Goal: Information Seeking & Learning: Learn about a topic

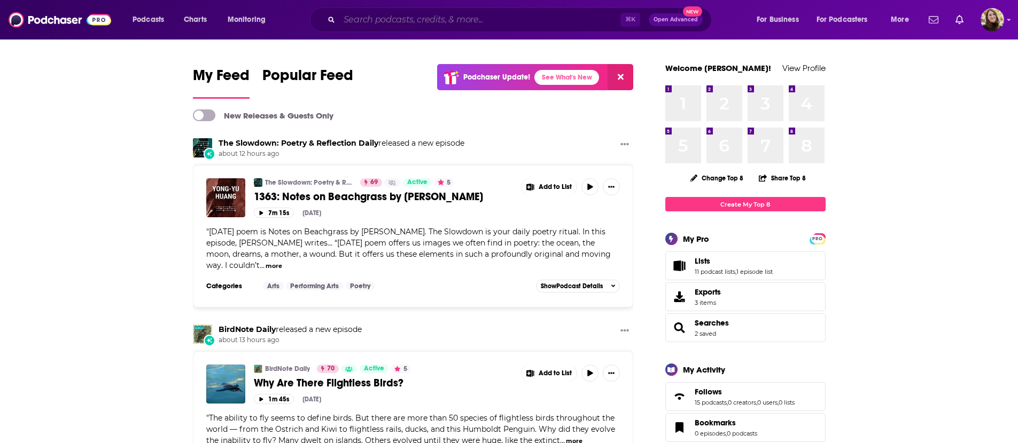
click at [438, 14] on input "Search podcasts, credits, & more..." at bounding box center [479, 19] width 281 height 17
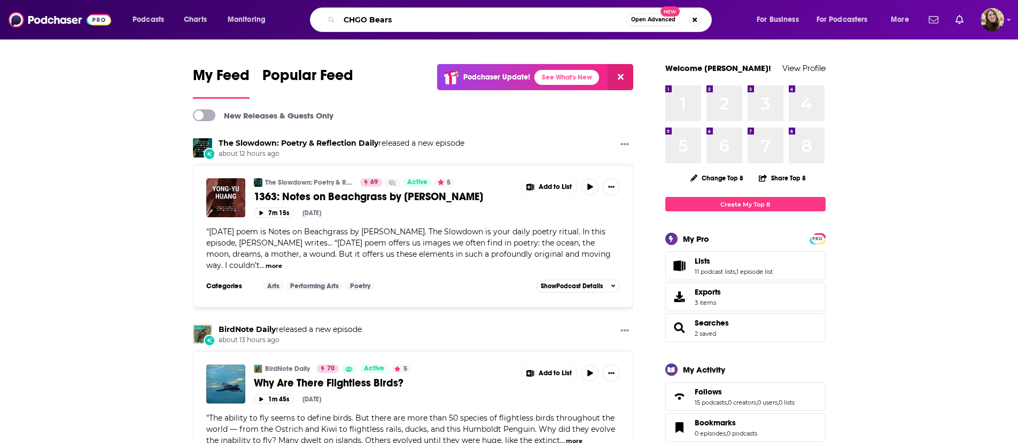
type input "CHGO Bears"
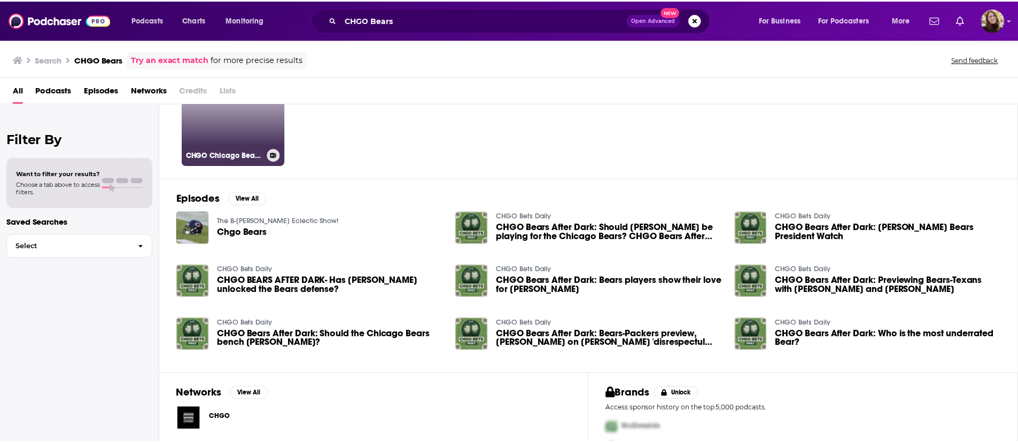
scroll to position [26, 0]
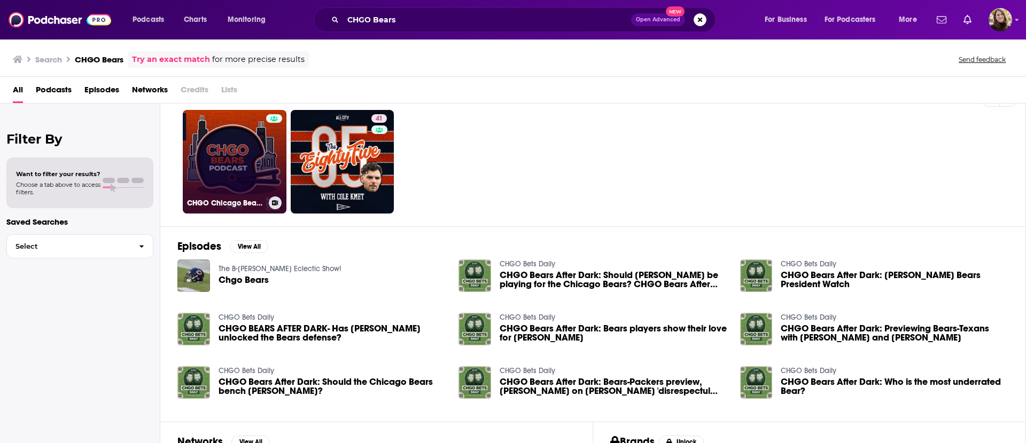
click at [232, 126] on link "CHGO Chicago Bears Podcast" at bounding box center [235, 162] width 104 height 104
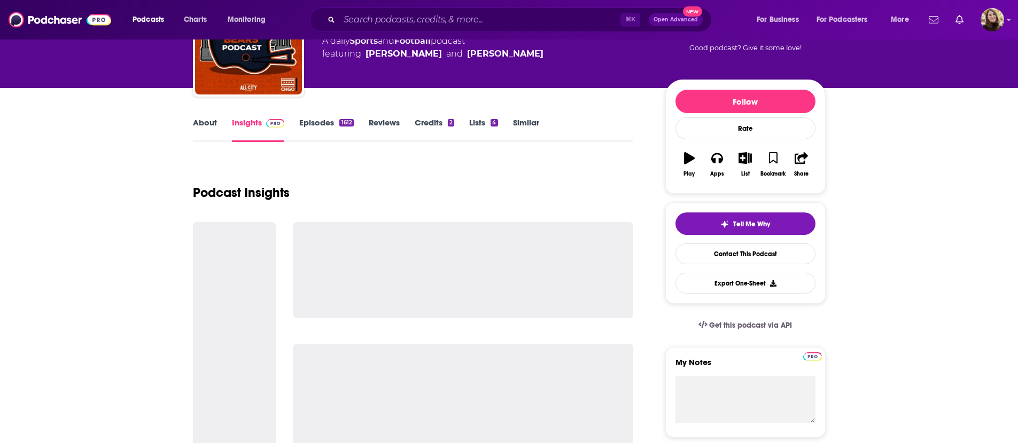
scroll to position [209, 0]
